Goal: Transaction & Acquisition: Purchase product/service

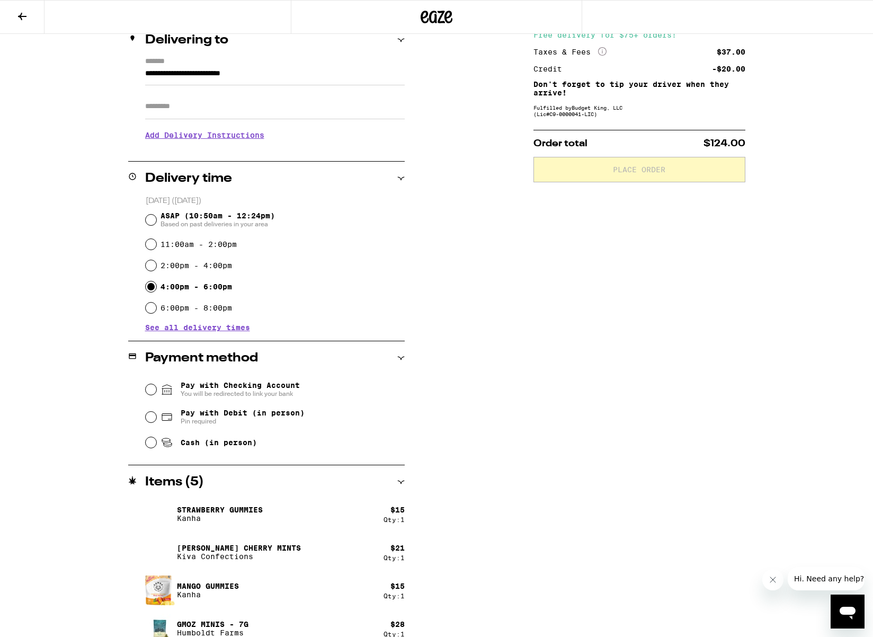
scroll to position [136, 0]
click at [69, 289] on div "**********" at bounding box center [436, 341] width 763 height 697
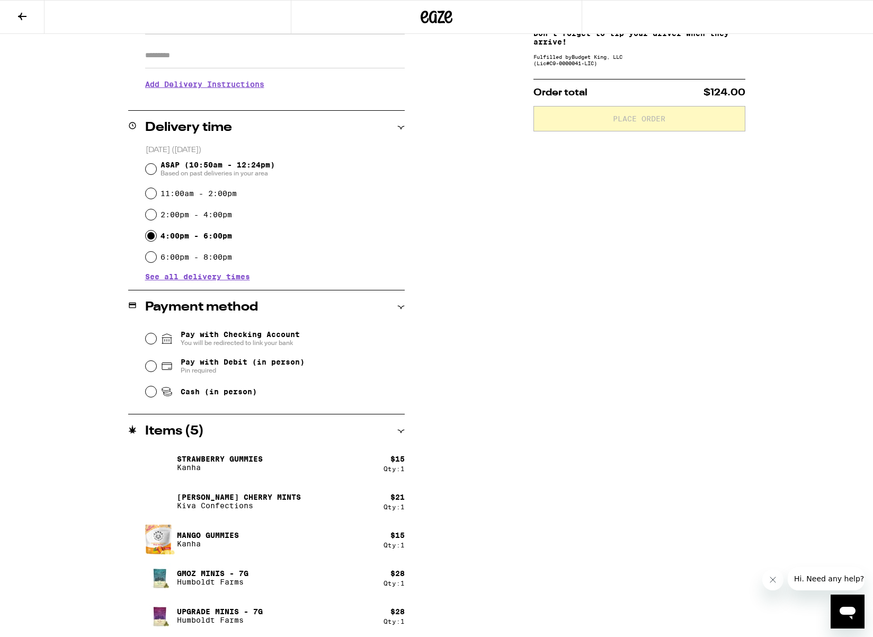
scroll to position [186, 0]
click at [149, 338] on input "Pay with Checking Account You will be redirected to link your bank" at bounding box center [151, 338] width 11 height 11
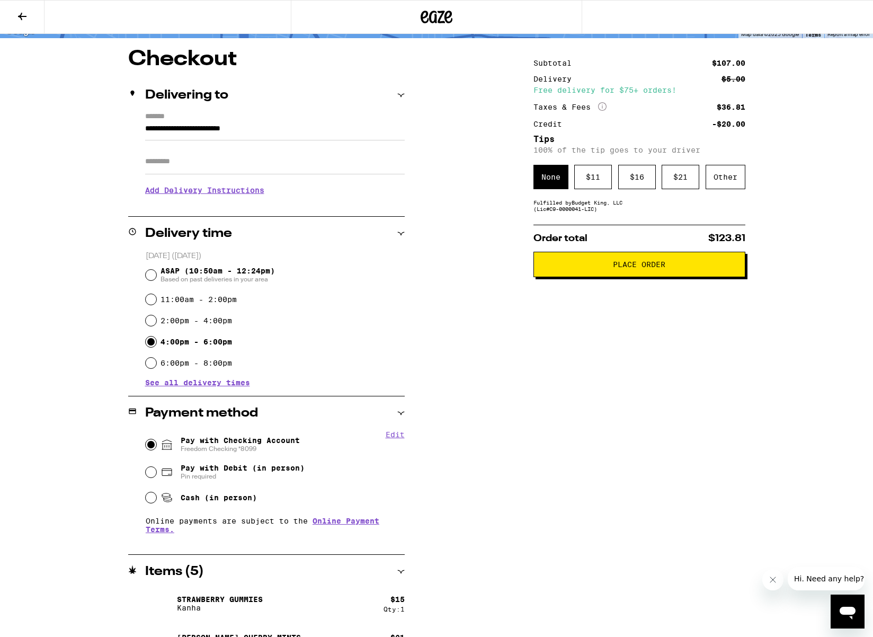
scroll to position [80, 0]
click at [599, 182] on div "$ 11" at bounding box center [593, 176] width 38 height 24
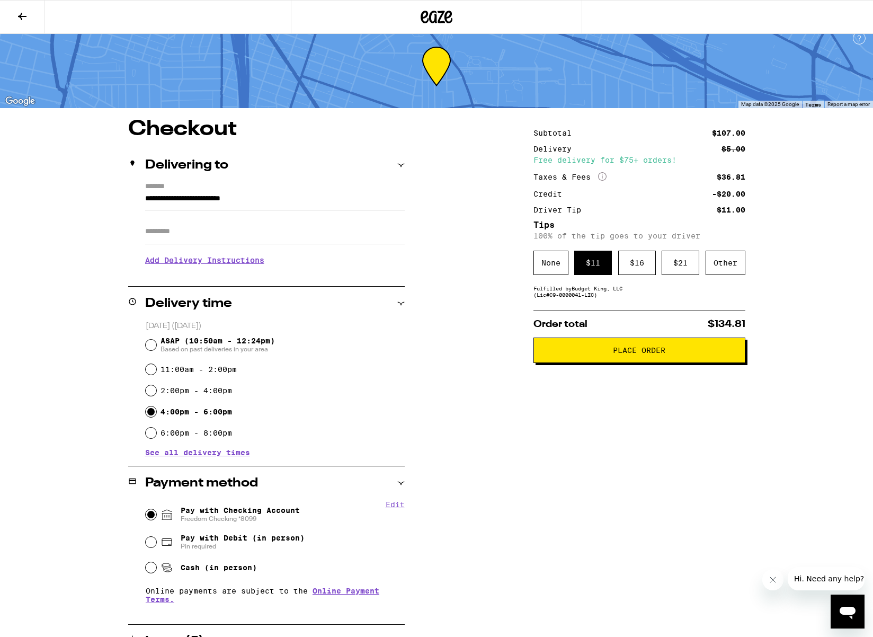
scroll to position [0, 0]
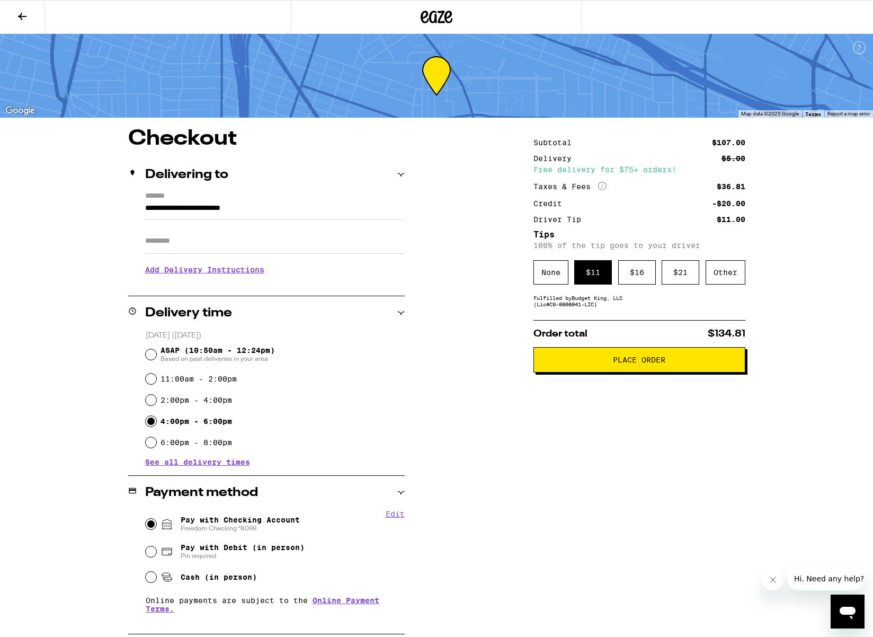
click at [616, 363] on span "Place Order" at bounding box center [639, 359] width 52 height 7
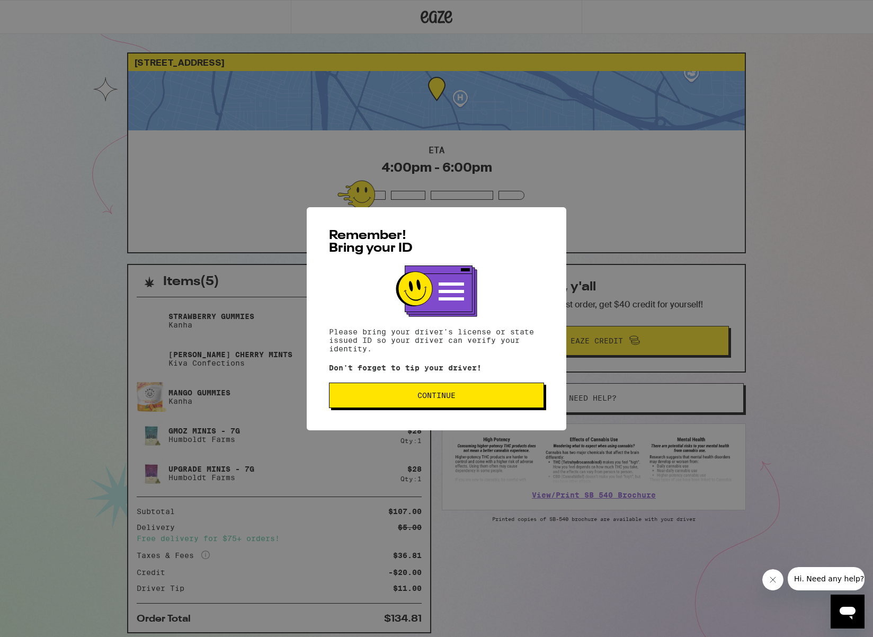
click at [427, 397] on span "Continue" at bounding box center [436, 394] width 38 height 7
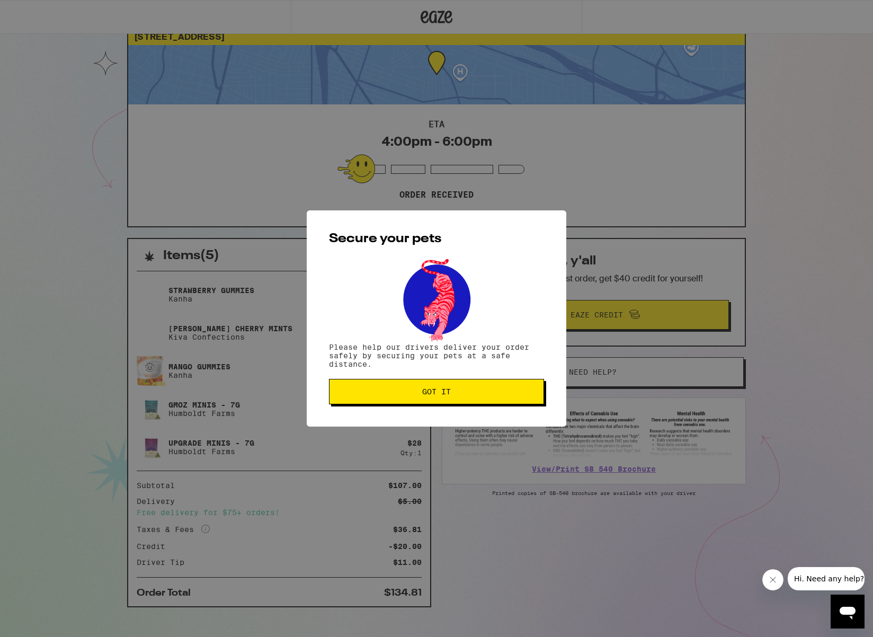
scroll to position [30, 0]
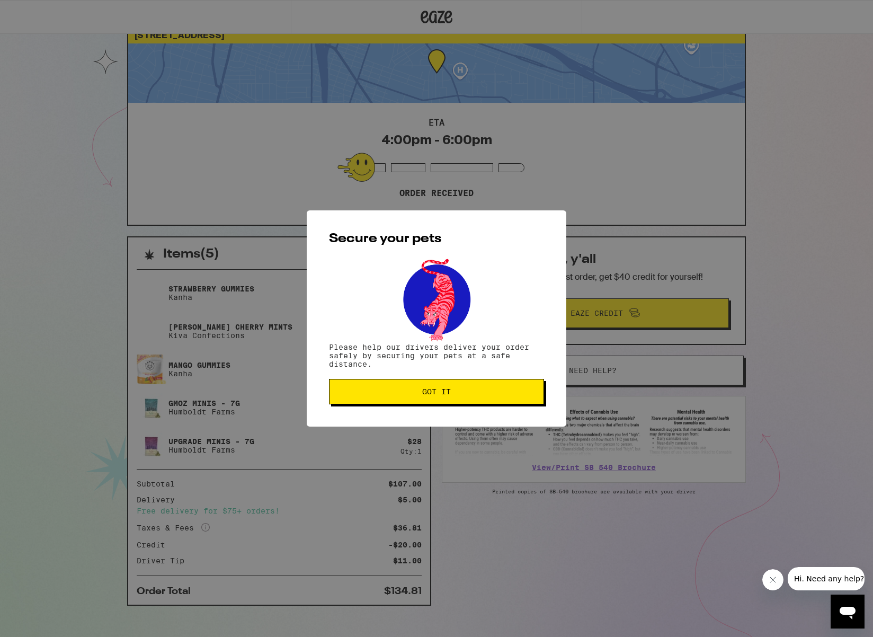
click at [425, 394] on span "Got it" at bounding box center [436, 391] width 29 height 7
